Goal: Information Seeking & Learning: Check status

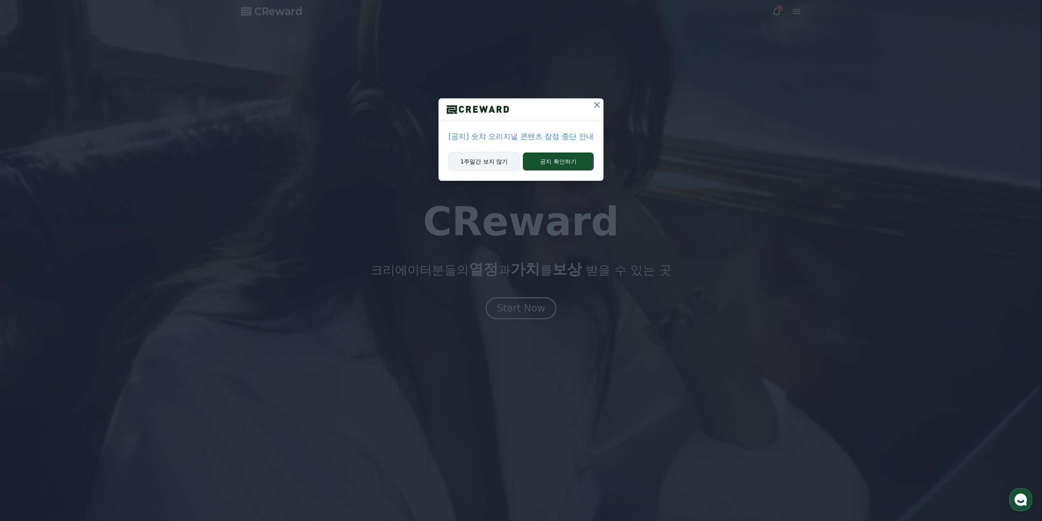
click at [482, 158] on button "1주일간 보지 않기" at bounding box center [484, 161] width 71 height 19
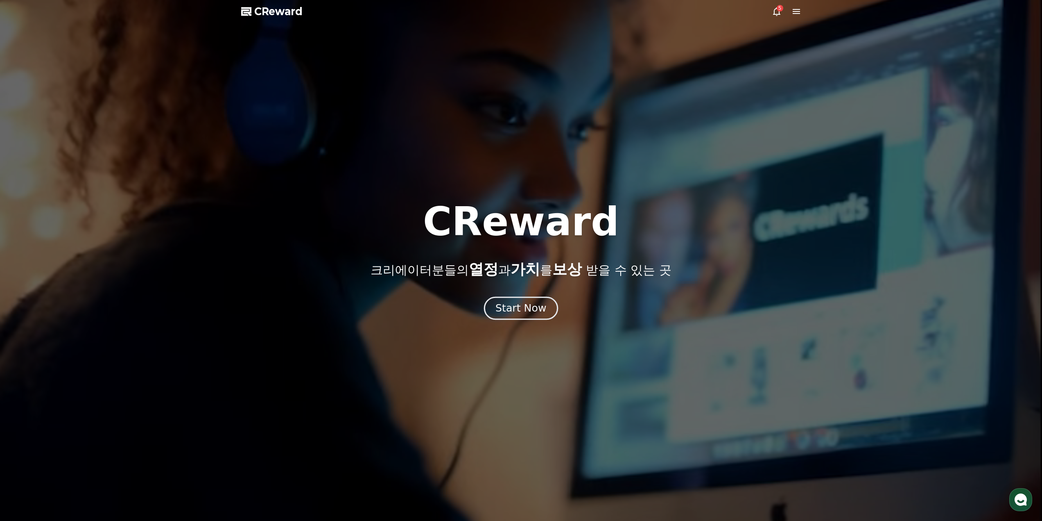
click at [526, 308] on div "Start Now" at bounding box center [521, 308] width 51 height 14
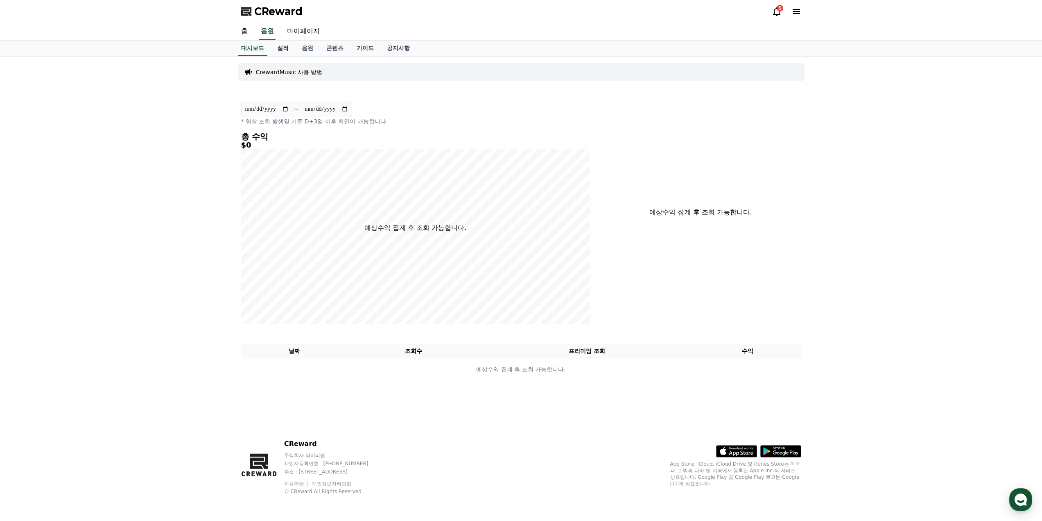
click at [285, 49] on link "실적" at bounding box center [283, 49] width 25 height 16
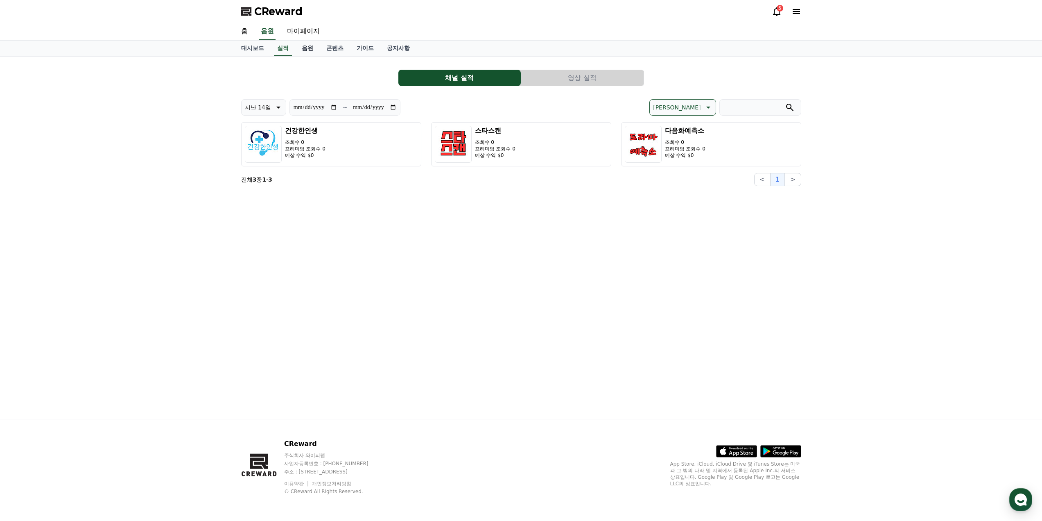
click at [306, 49] on link "음원" at bounding box center [307, 49] width 25 height 16
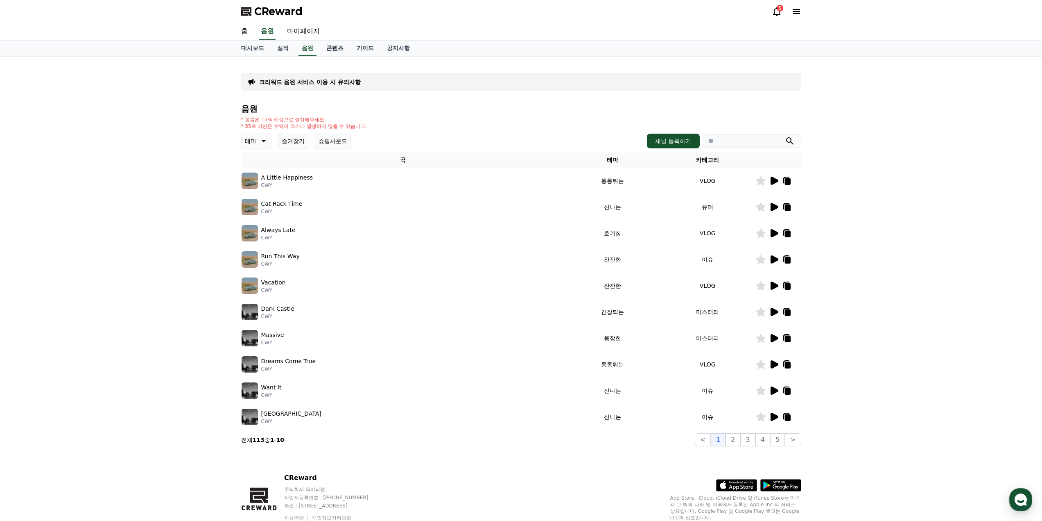
click at [327, 50] on link "콘텐츠" at bounding box center [335, 49] width 30 height 16
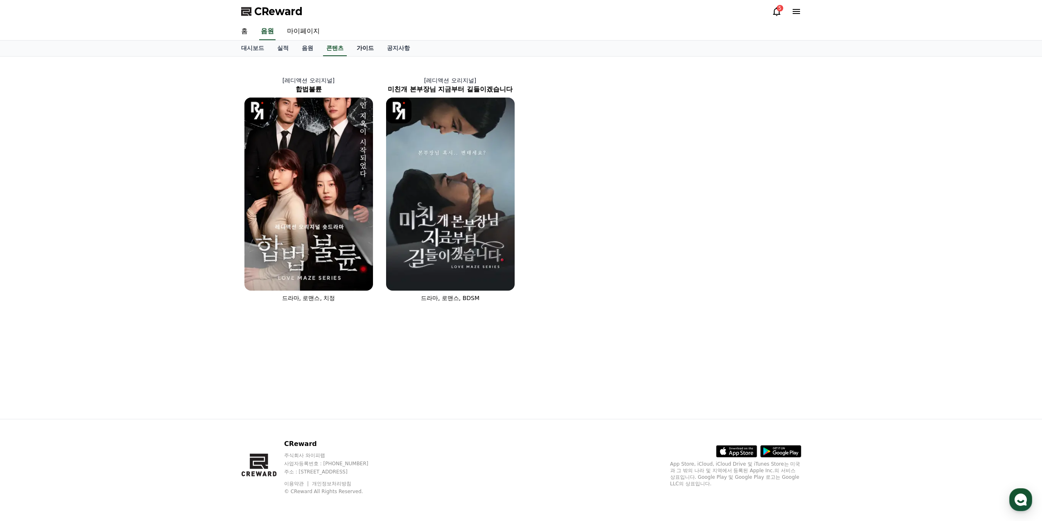
click at [365, 50] on link "가이드" at bounding box center [365, 49] width 30 height 16
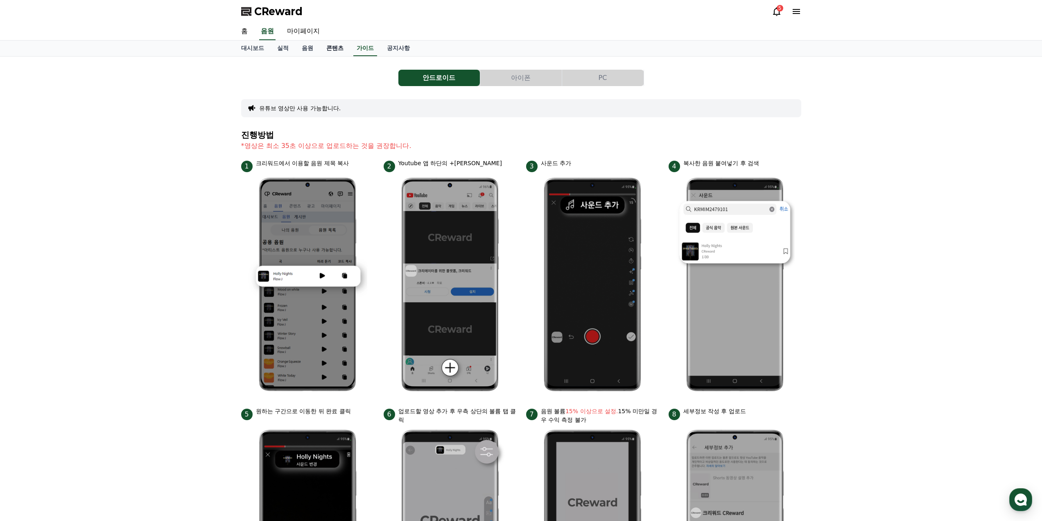
click at [334, 49] on link "콘텐츠" at bounding box center [335, 49] width 30 height 16
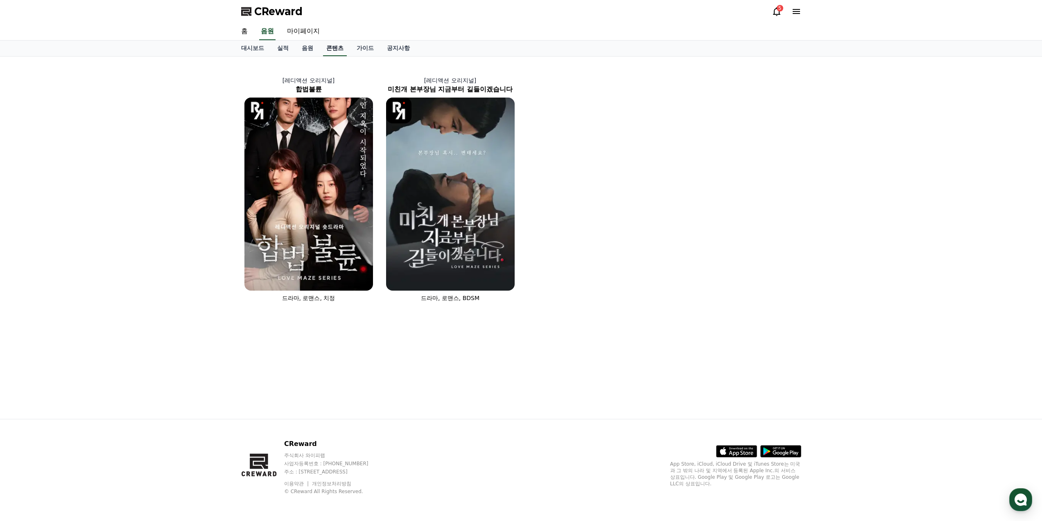
click at [340, 49] on link "콘텐츠" at bounding box center [335, 49] width 24 height 16
click at [360, 48] on link "가이드" at bounding box center [365, 49] width 30 height 16
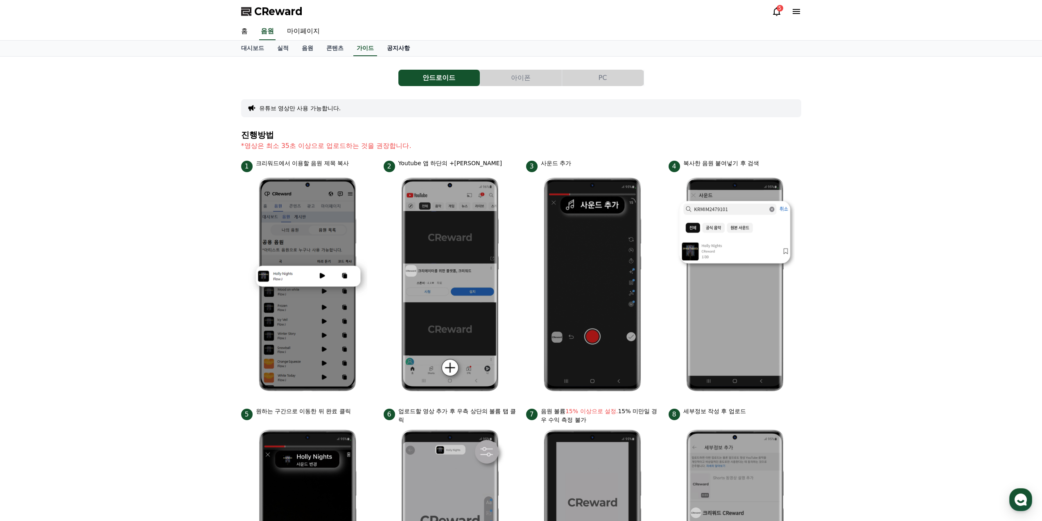
click at [399, 48] on link "공지사항" at bounding box center [399, 49] width 36 height 16
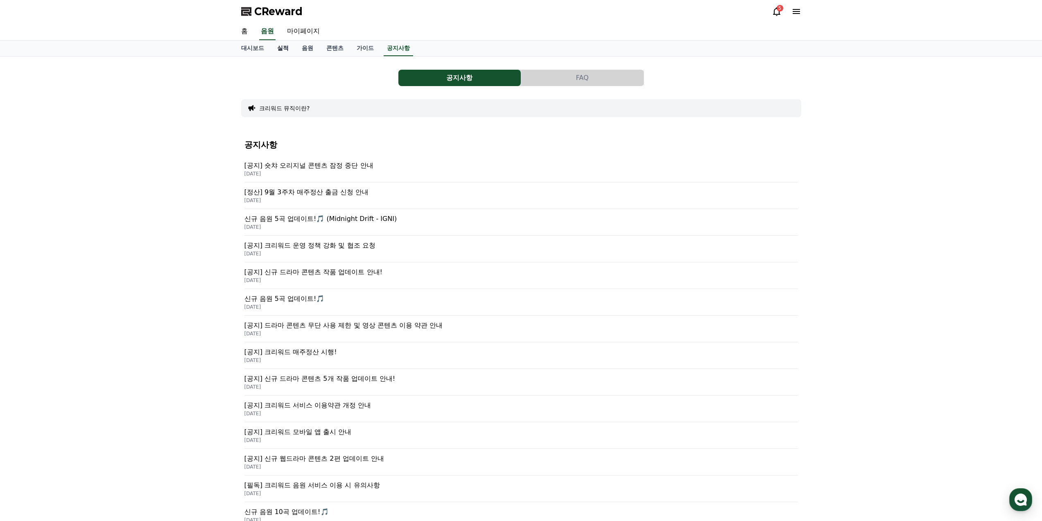
click at [282, 47] on link "실적" at bounding box center [283, 49] width 25 height 16
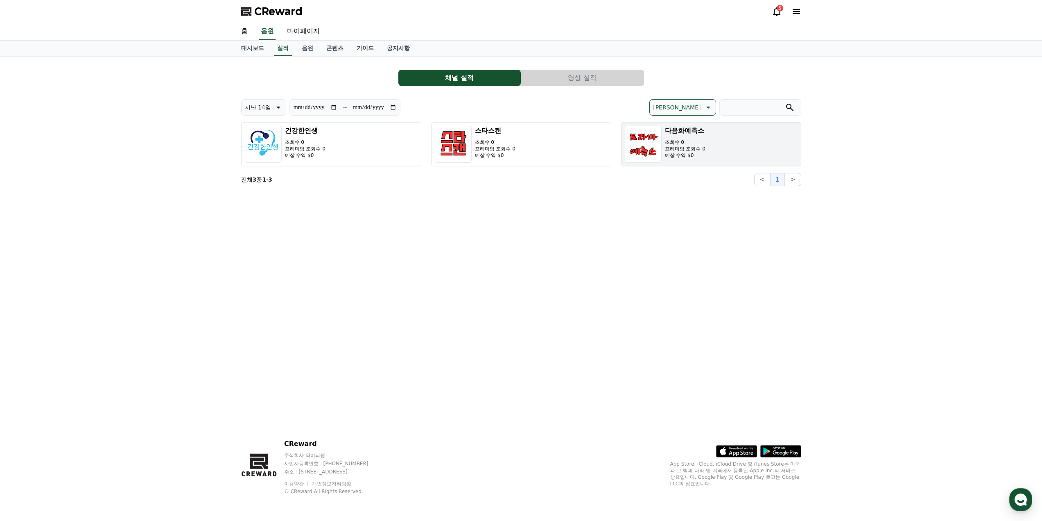
click at [712, 150] on button "[DATE]예측소 조회수 0 프리미엄 조회수 0 예상 수익 $0" at bounding box center [711, 144] width 180 height 44
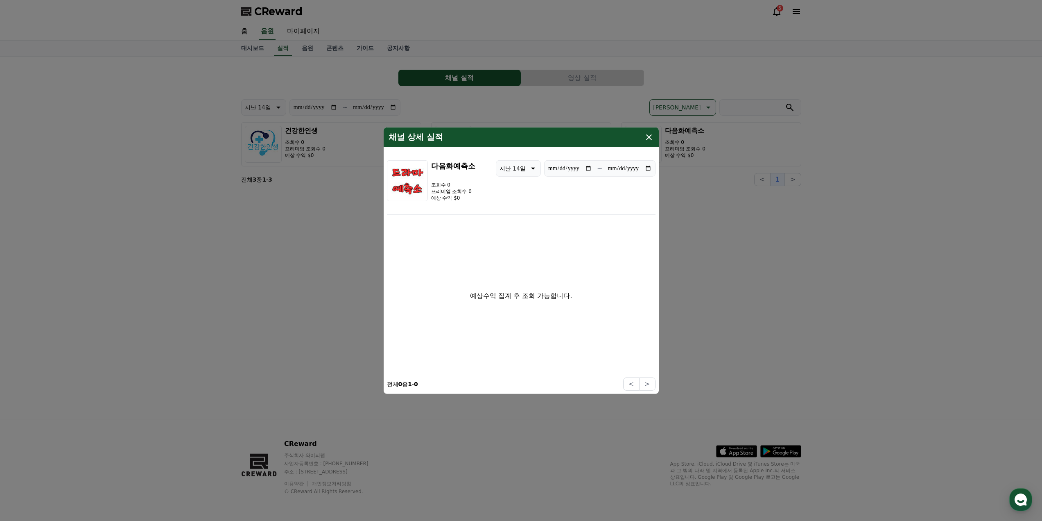
click at [648, 137] on icon "modal" at bounding box center [649, 137] width 10 height 10
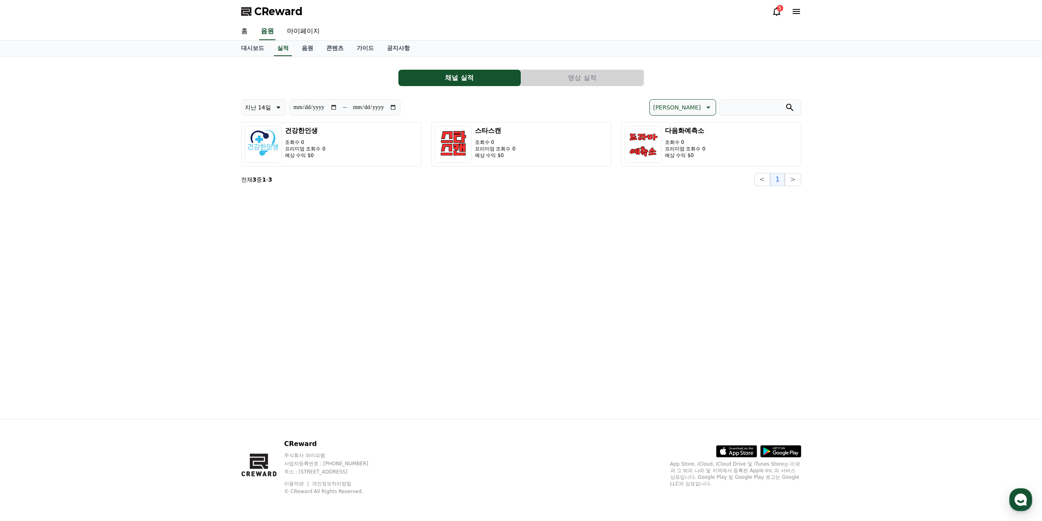
click at [582, 76] on button "영상 실적" at bounding box center [582, 78] width 122 height 16
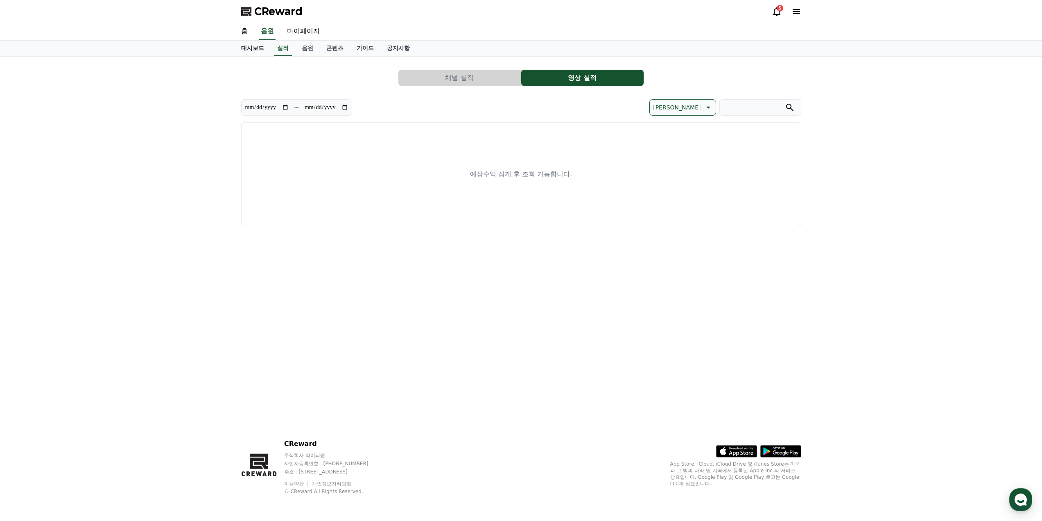
click at [241, 48] on link "대시보드" at bounding box center [253, 49] width 36 height 16
